Goal: Task Accomplishment & Management: Use online tool/utility

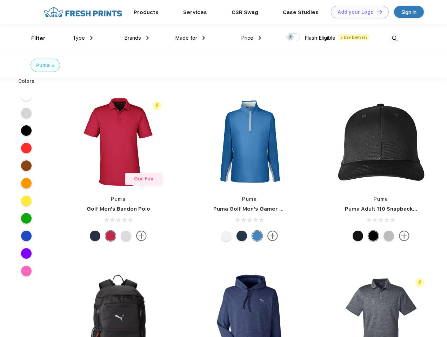
scroll to position [0, 0]
click at [358, 12] on link "Add your Logo Design Tool" at bounding box center [360, 12] width 58 height 12
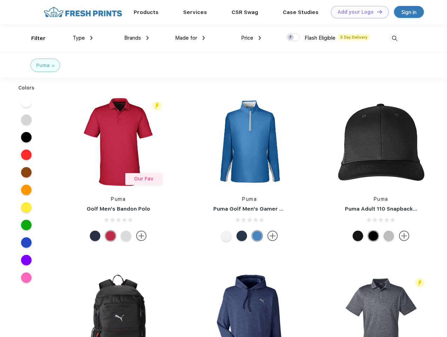
click at [0, 0] on div "Design Tool" at bounding box center [0, 0] width 0 height 0
click at [377, 12] on link "Add your Logo Design Tool" at bounding box center [360, 12] width 58 height 12
click at [34, 38] on div "Filter" at bounding box center [38, 38] width 14 height 8
click at [83, 38] on span "Type" at bounding box center [79, 38] width 12 height 6
click at [137, 38] on span "Brands" at bounding box center [132, 38] width 17 height 6
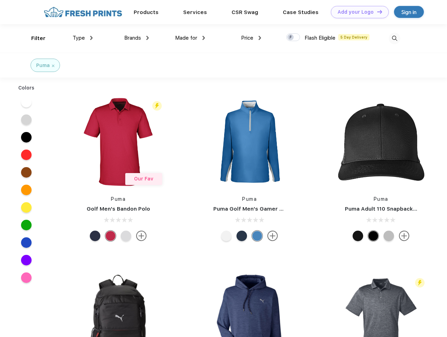
click at [190, 38] on span "Made for" at bounding box center [186, 38] width 22 height 6
click at [251, 38] on span "Price" at bounding box center [247, 38] width 12 height 6
click at [294, 38] on div at bounding box center [294, 37] width 14 height 8
click at [291, 38] on input "checkbox" at bounding box center [289, 35] width 5 height 5
click at [395, 38] on img at bounding box center [395, 39] width 12 height 12
